Goal: Task Accomplishment & Management: Use online tool/utility

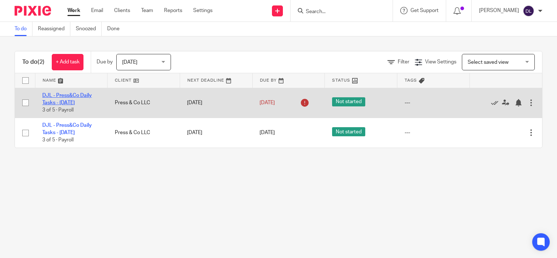
click at [66, 104] on link "DJL - Press&Co Daily Tasks - [DATE]" at bounding box center [67, 99] width 50 height 12
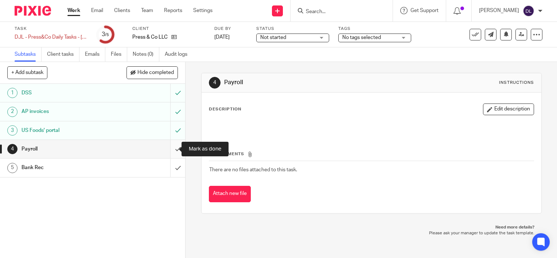
click at [174, 147] on input "submit" at bounding box center [92, 149] width 185 height 18
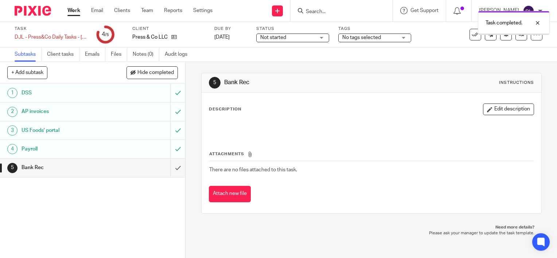
click at [74, 13] on link "Work" at bounding box center [73, 10] width 13 height 7
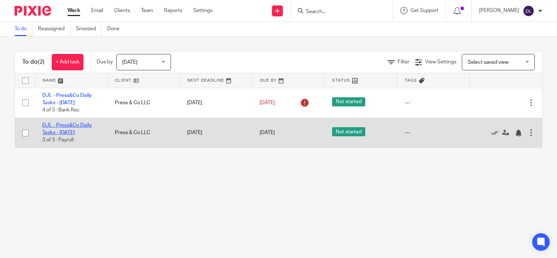
click at [60, 126] on link "DJL - Press&Co Daily Tasks - [DATE]" at bounding box center [67, 129] width 50 height 12
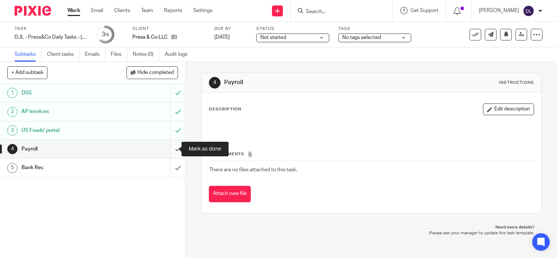
click at [172, 147] on input "submit" at bounding box center [92, 149] width 185 height 18
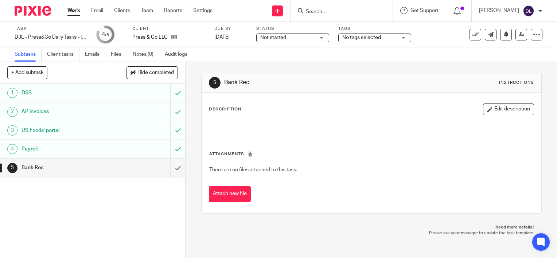
click at [77, 13] on link "Work" at bounding box center [73, 10] width 13 height 7
